Goal: Information Seeking & Learning: Learn about a topic

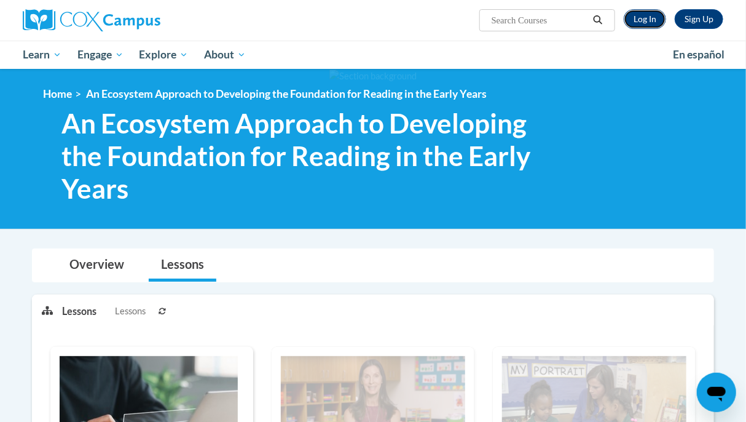
click at [635, 15] on link "Log In" at bounding box center [645, 19] width 42 height 20
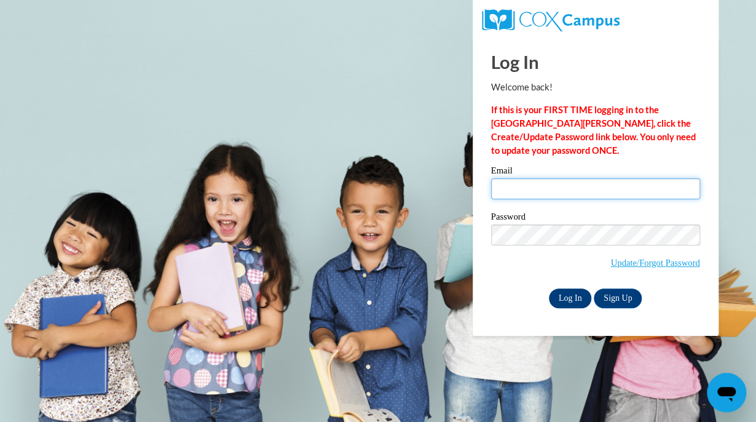
type input "[EMAIL_ADDRESS][DOMAIN_NAME]"
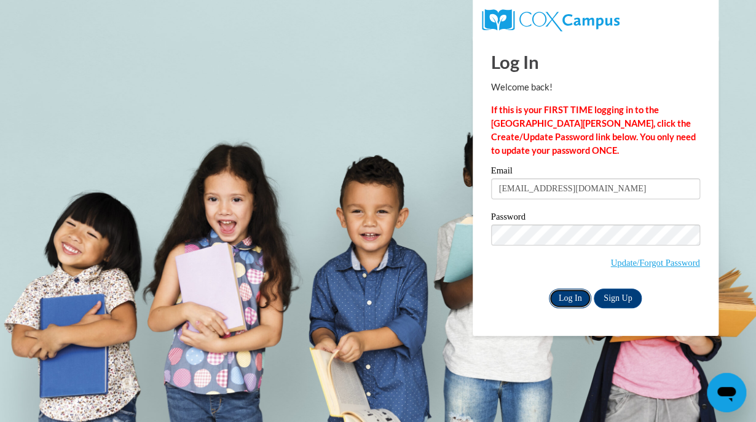
click at [574, 296] on input "Log In" at bounding box center [570, 298] width 43 height 20
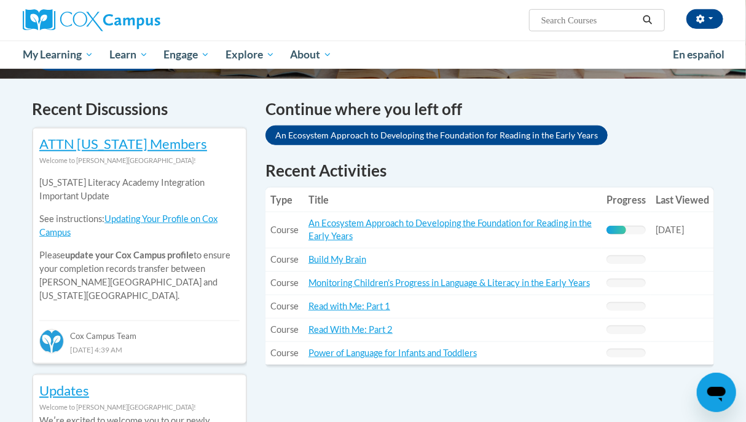
scroll to position [365, 0]
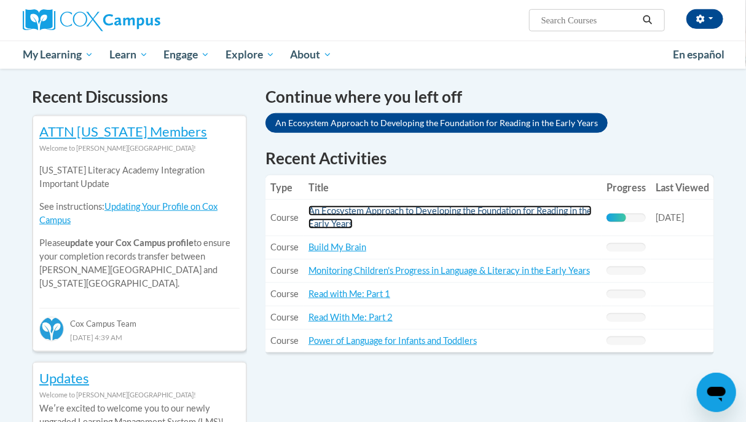
click at [507, 210] on link "An Ecosystem Approach to Developing the Foundation for Reading in the Early Yea…" at bounding box center [450, 216] width 283 height 23
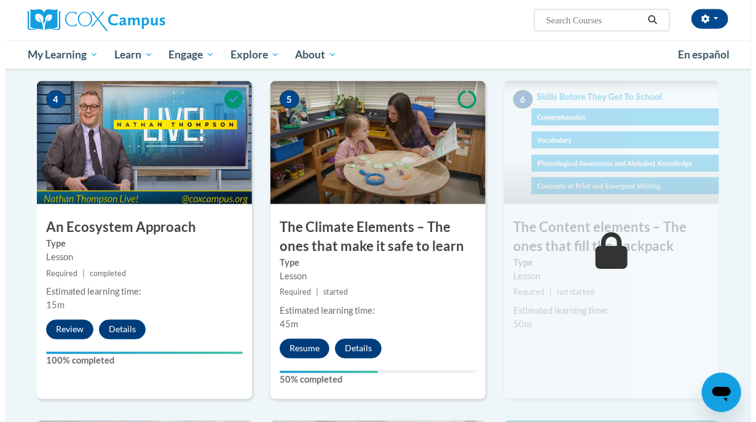
scroll to position [645, 0]
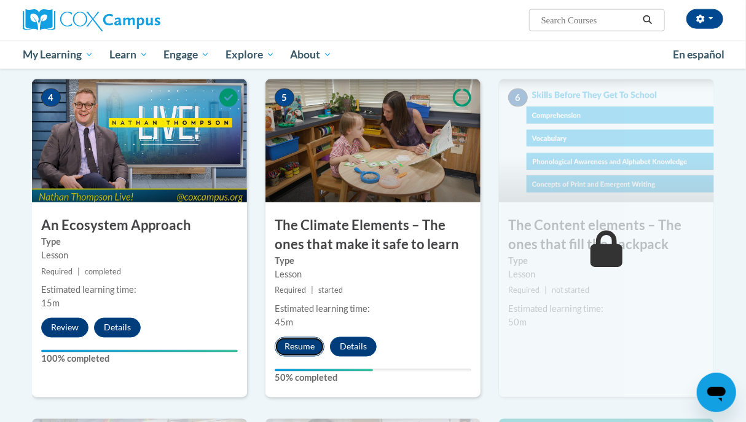
click at [287, 347] on button "Resume" at bounding box center [300, 347] width 50 height 20
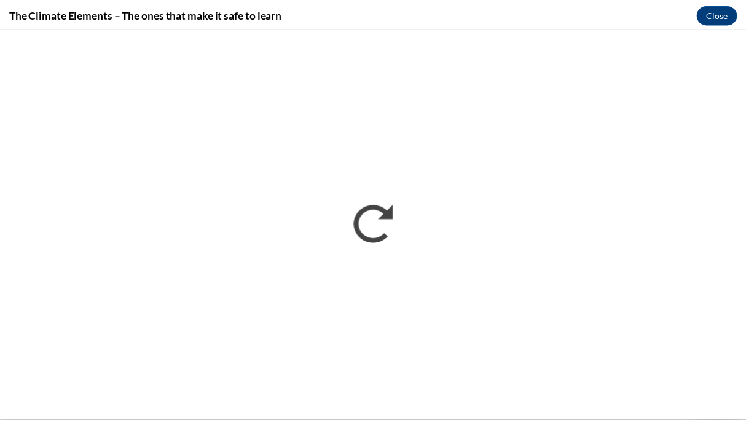
scroll to position [0, 0]
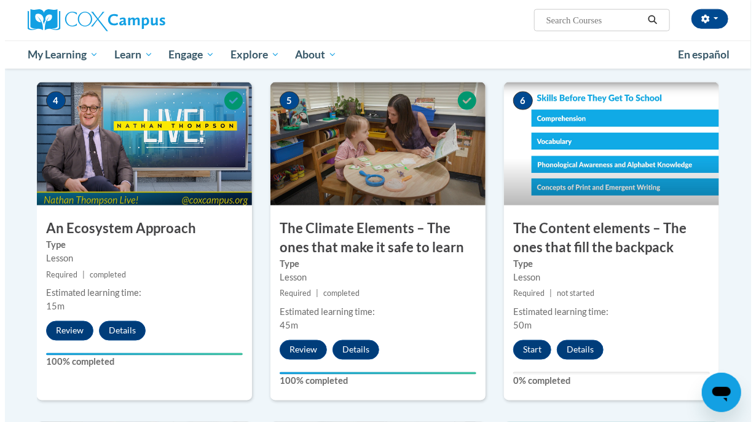
scroll to position [652, 0]
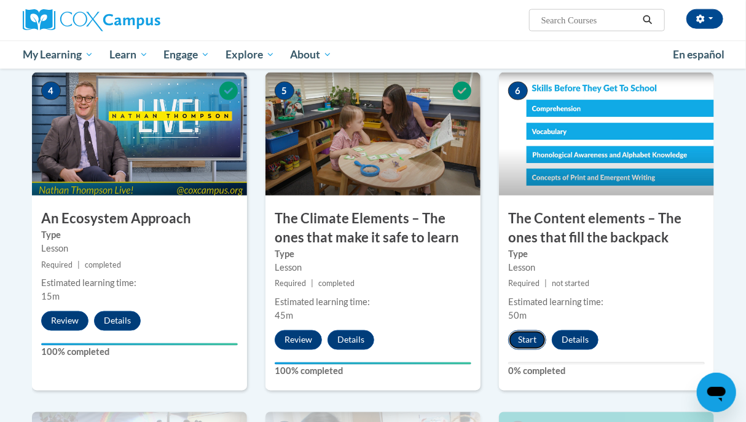
click at [539, 343] on button "Start" at bounding box center [527, 340] width 38 height 20
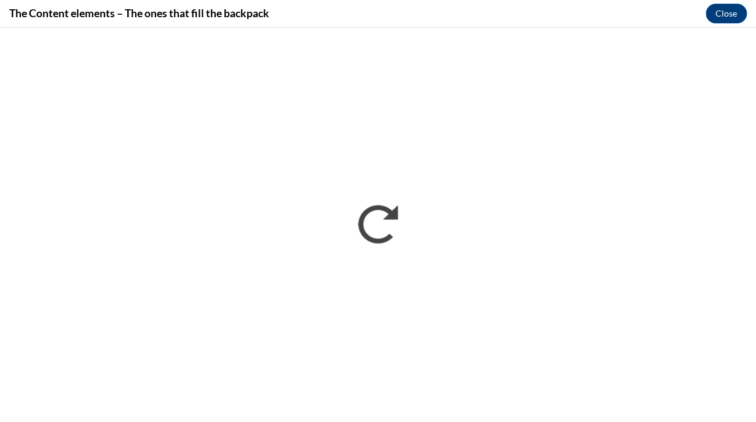
scroll to position [0, 0]
